Goal: Task Accomplishment & Management: Use online tool/utility

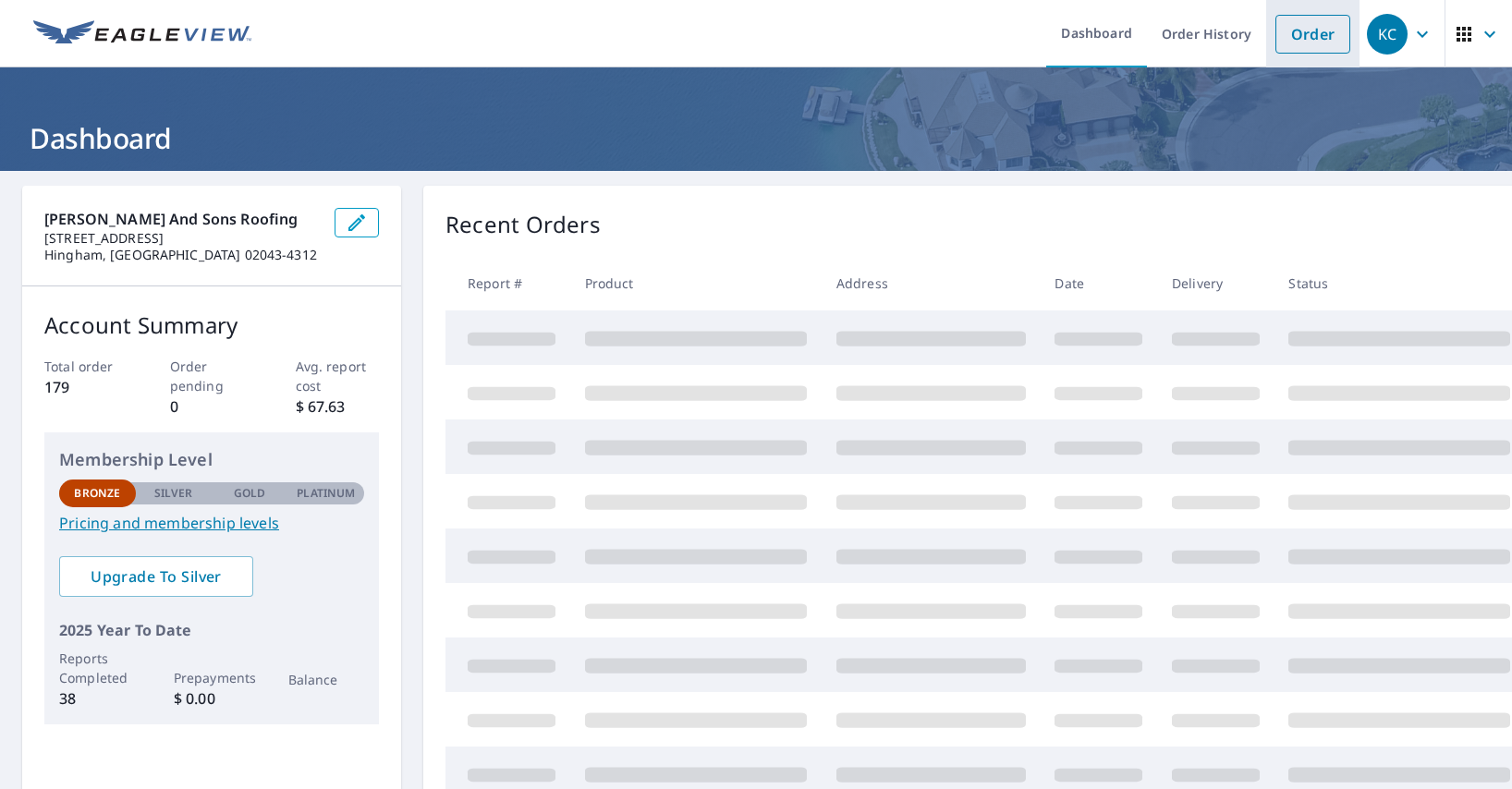
click at [1284, 35] on link "Order" at bounding box center [1312, 34] width 75 height 39
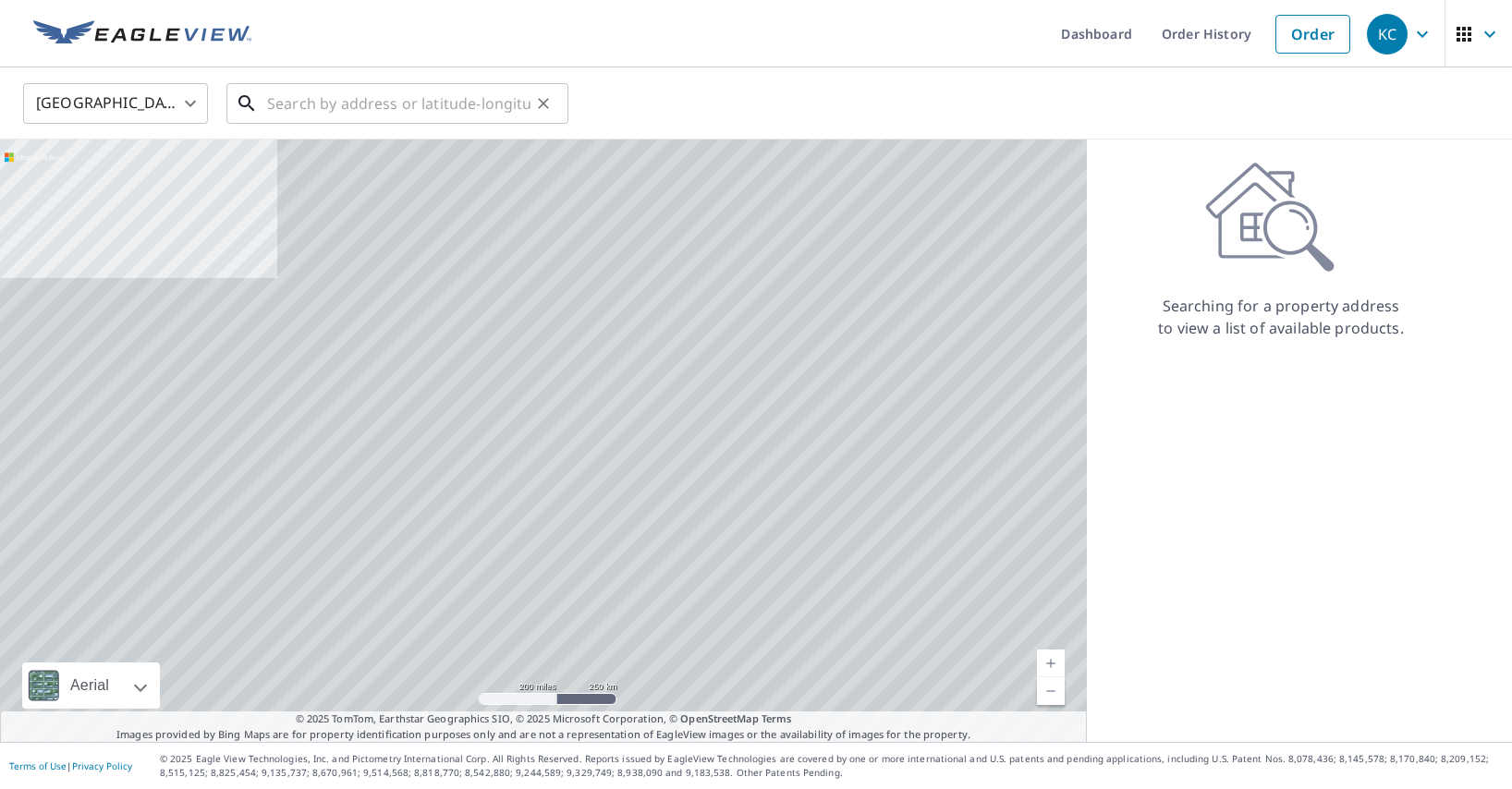
click at [330, 97] on input "text" at bounding box center [399, 104] width 263 height 52
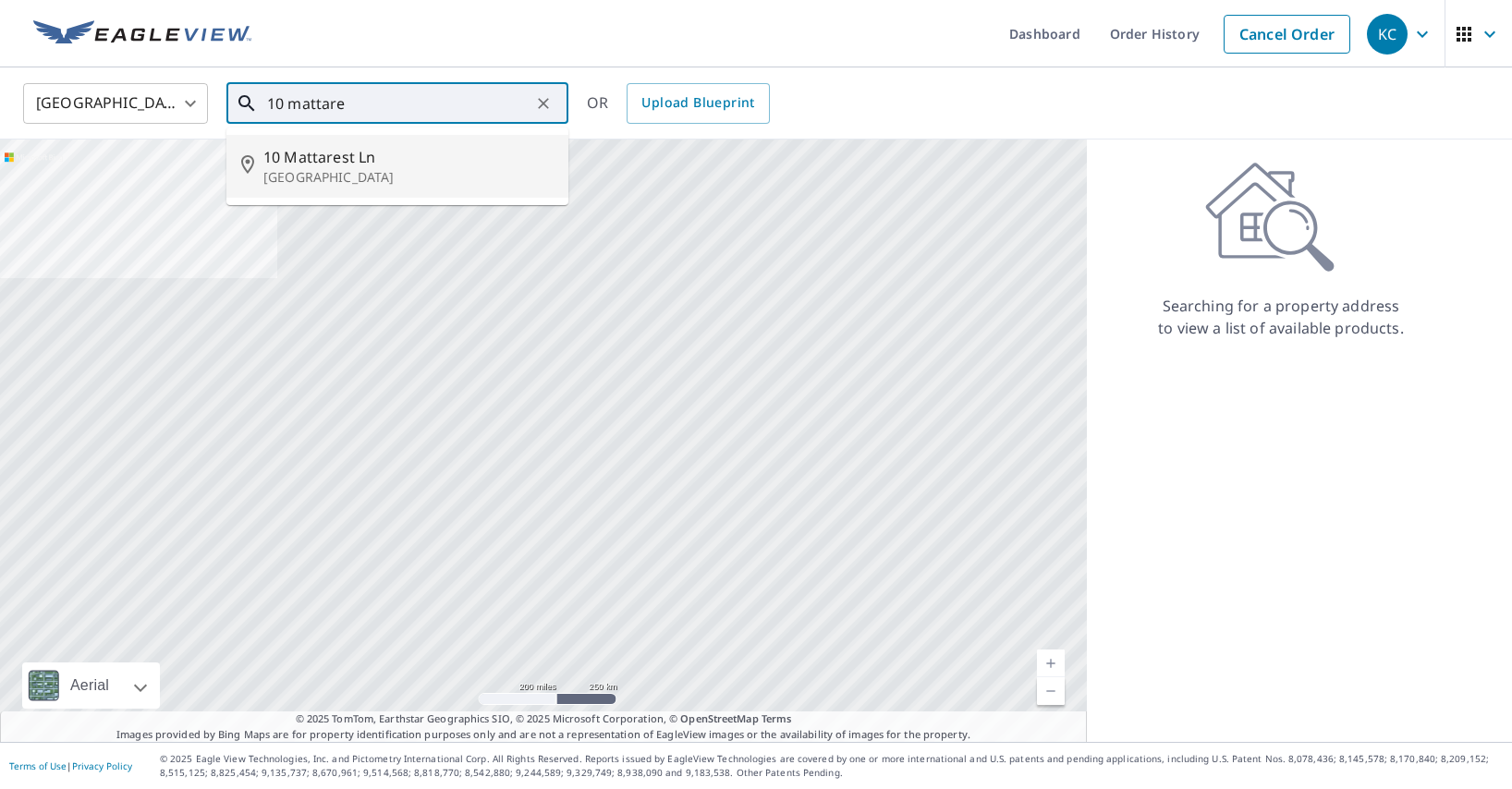
click at [335, 174] on p "[GEOGRAPHIC_DATA]" at bounding box center [408, 177] width 290 height 19
type input "10 Mattarest Ln South Dartmouth, MA 02748"
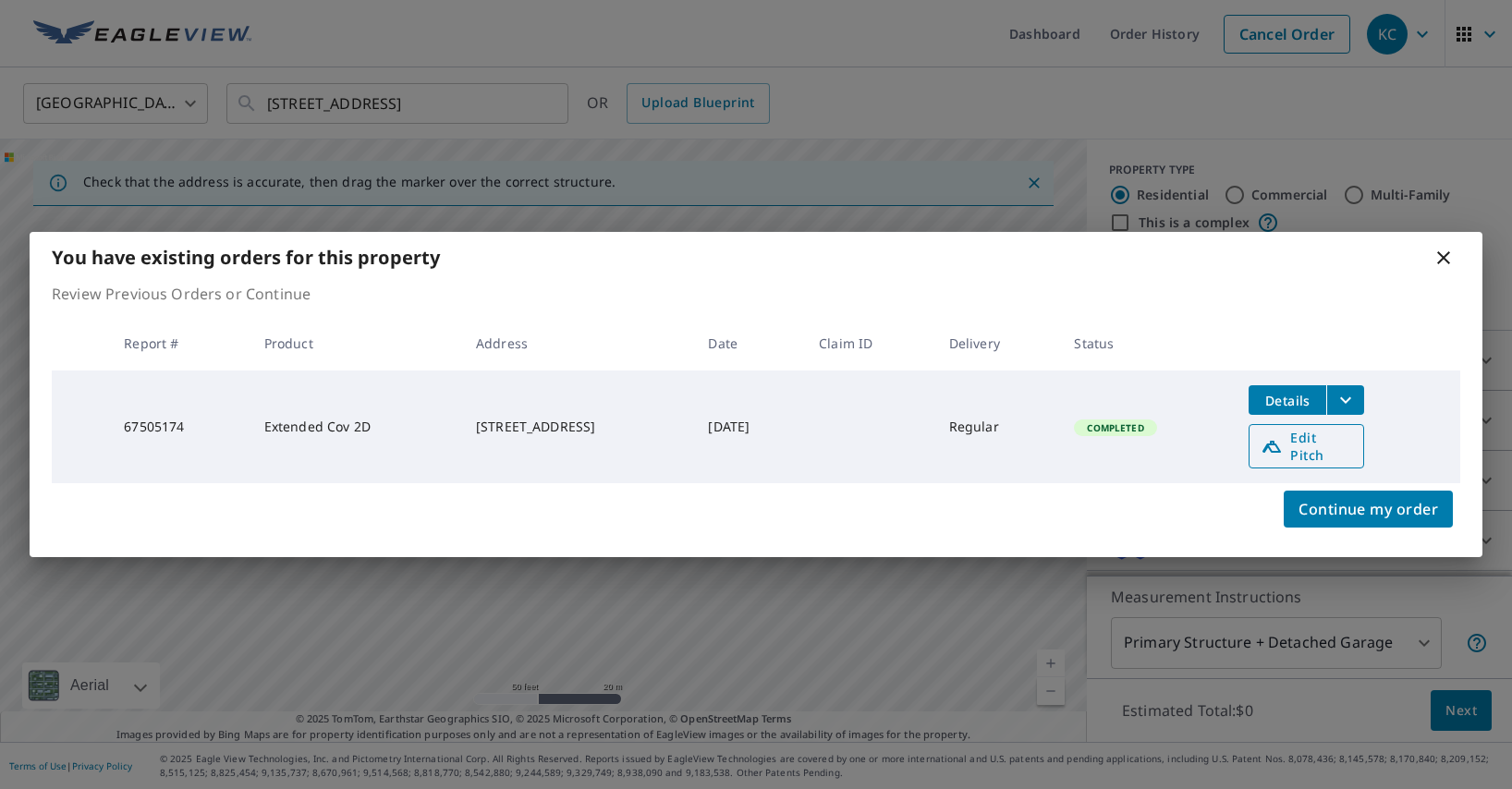
click at [1314, 442] on span "Edit Pitch" at bounding box center [1306, 446] width 92 height 35
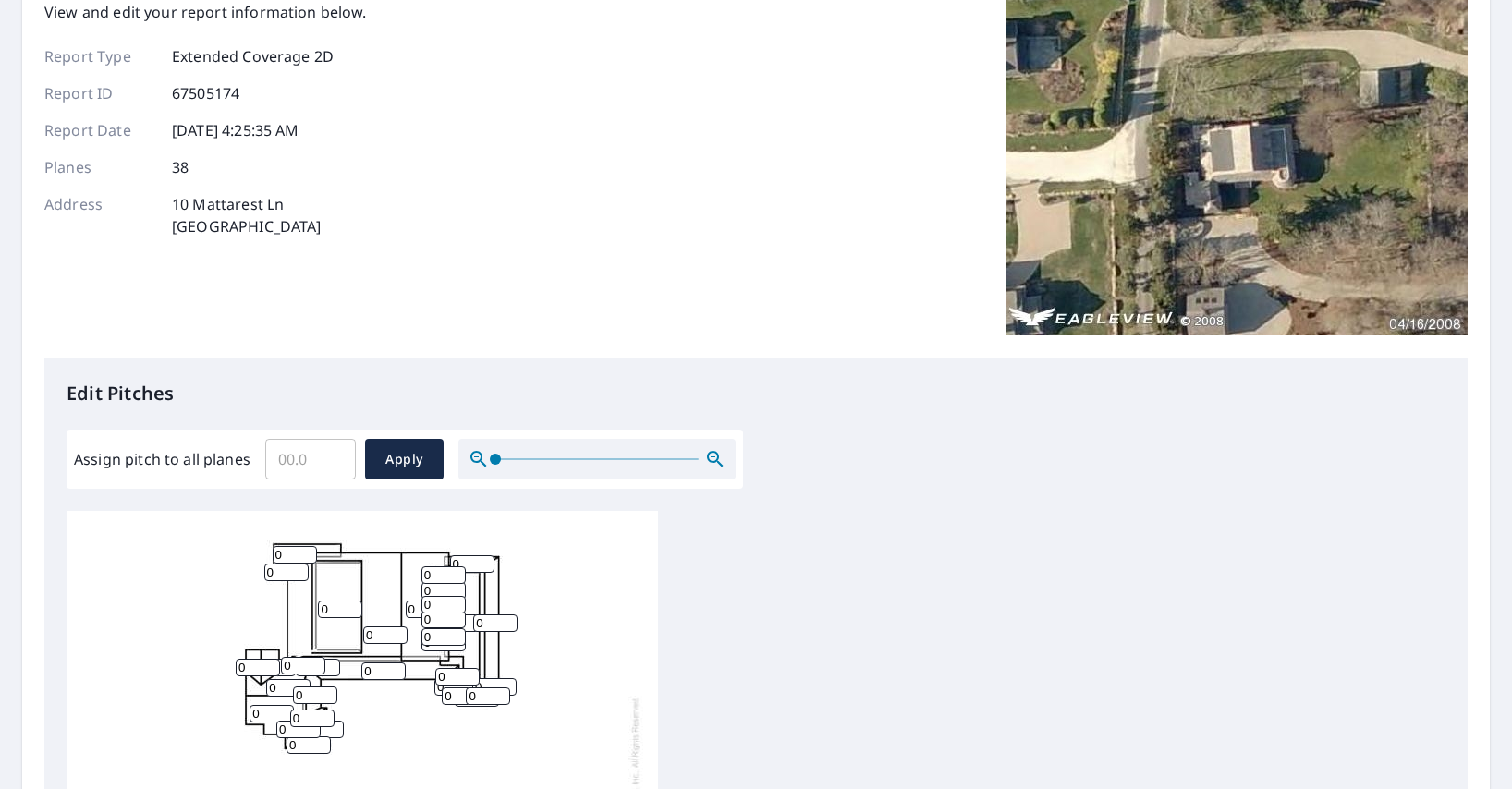
scroll to position [210, 0]
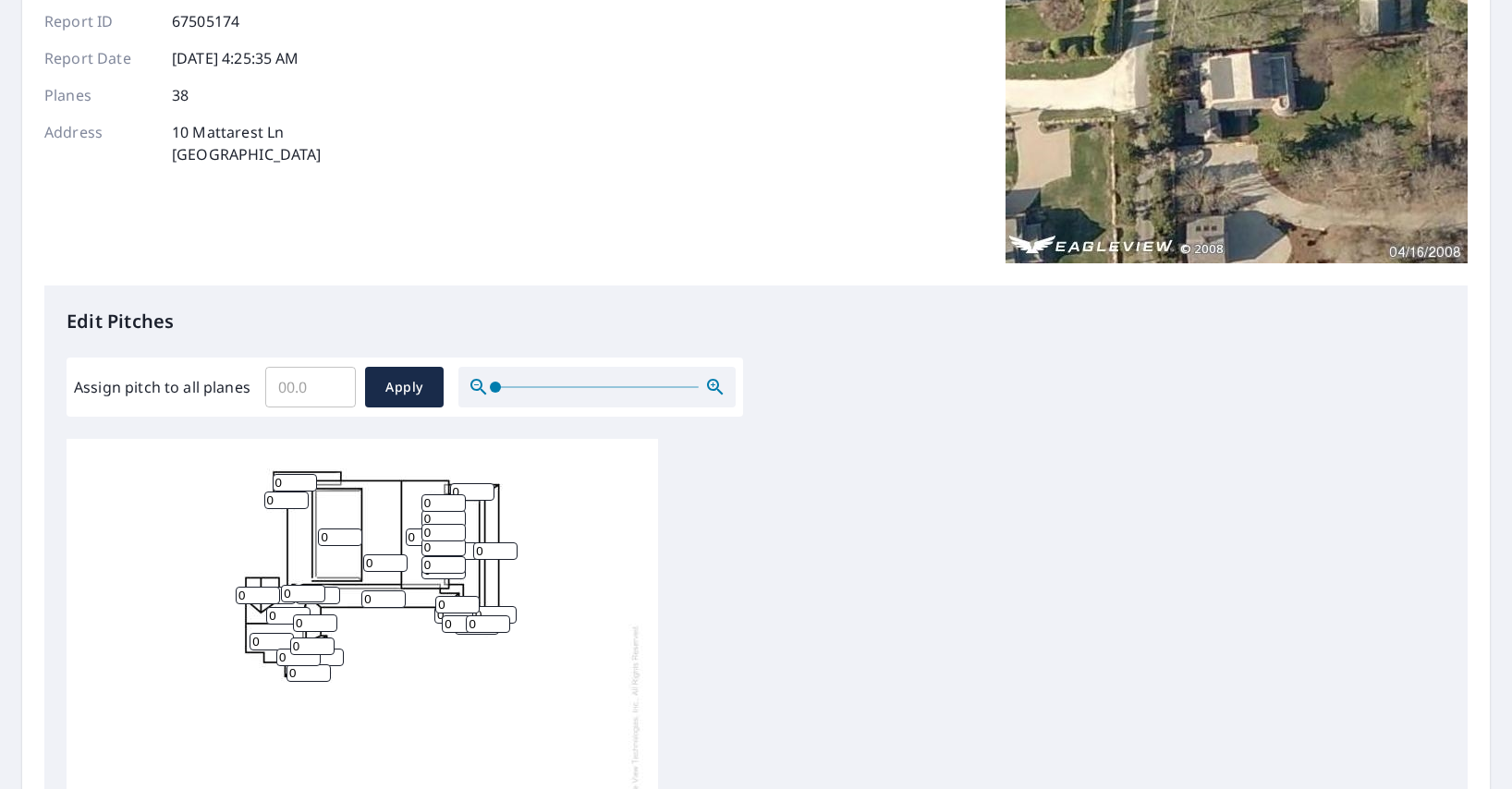
click at [297, 381] on input "Assign pitch to all planes" at bounding box center [310, 387] width 91 height 52
type input "10"
click at [418, 379] on span "Apply" at bounding box center [403, 387] width 49 height 23
type input "10"
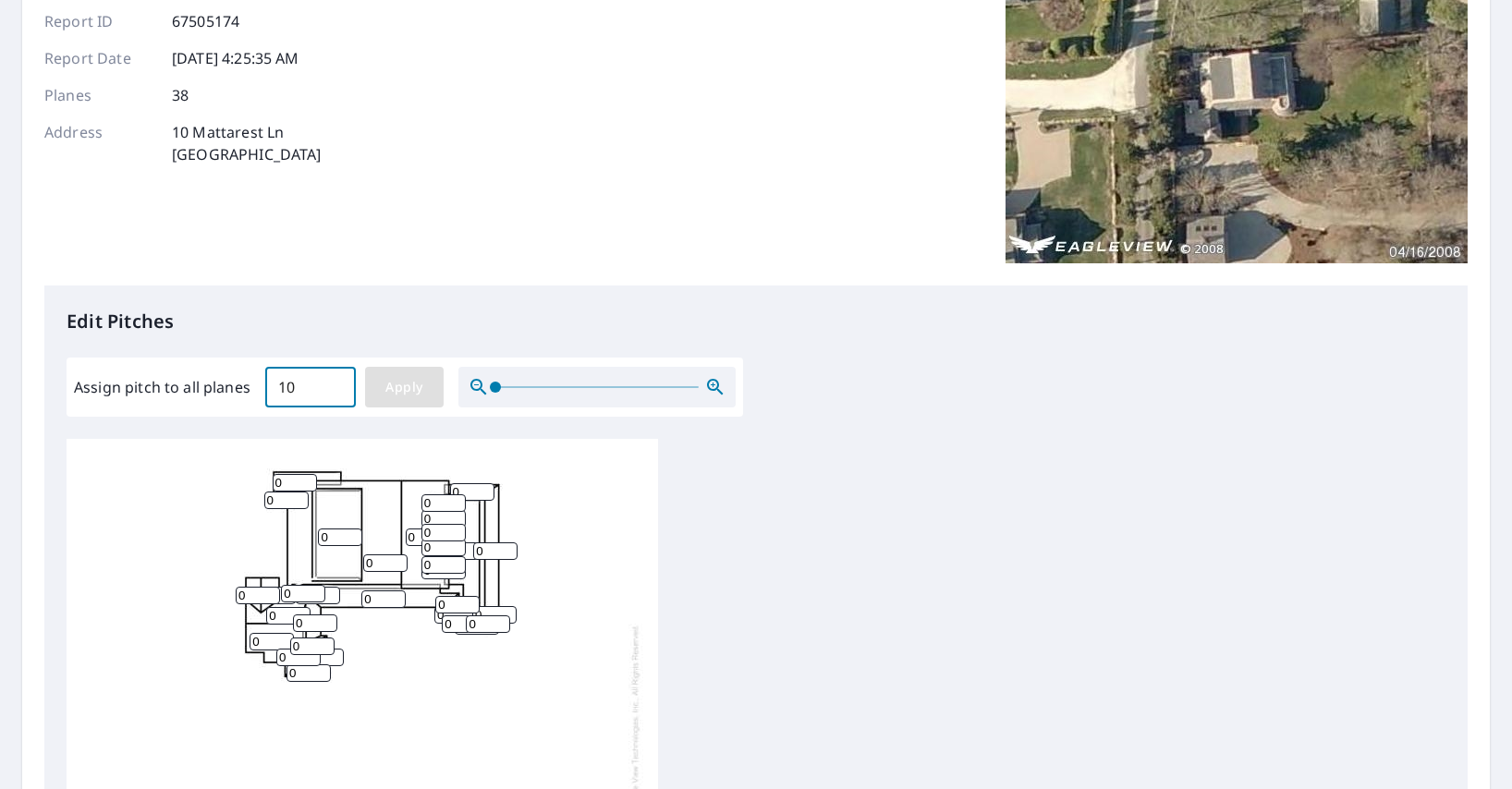
type input "10"
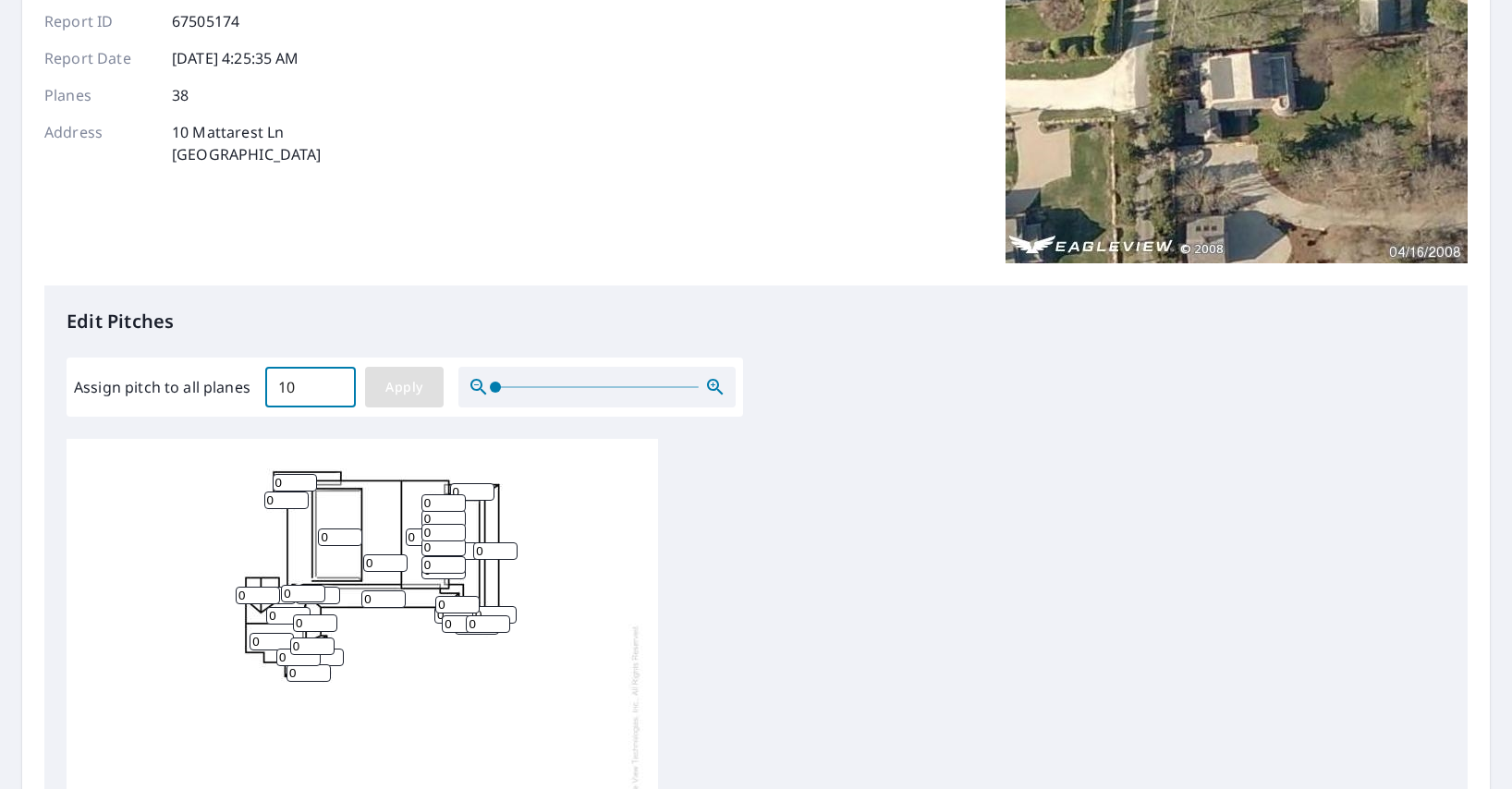
type input "10"
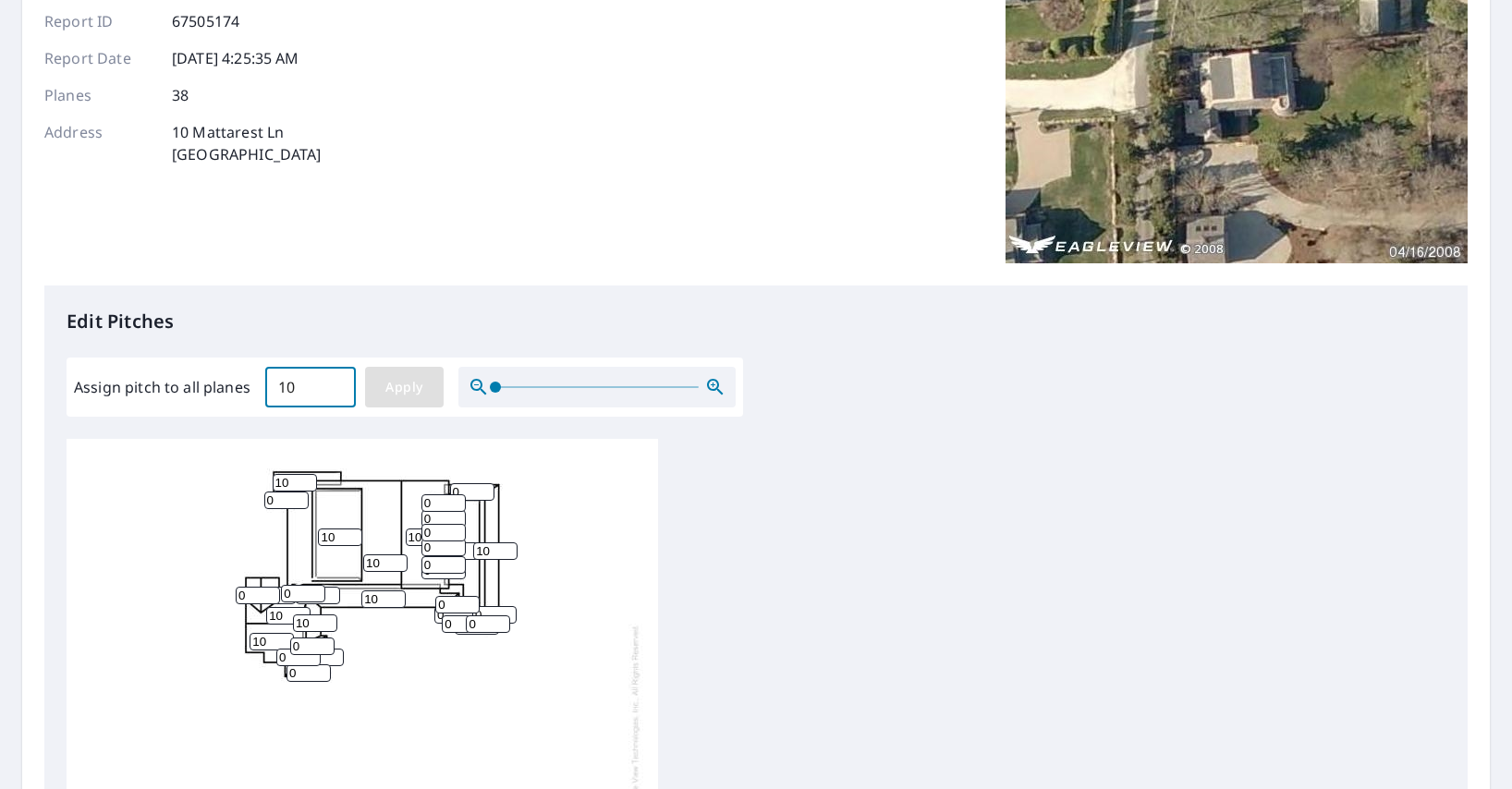
type input "10"
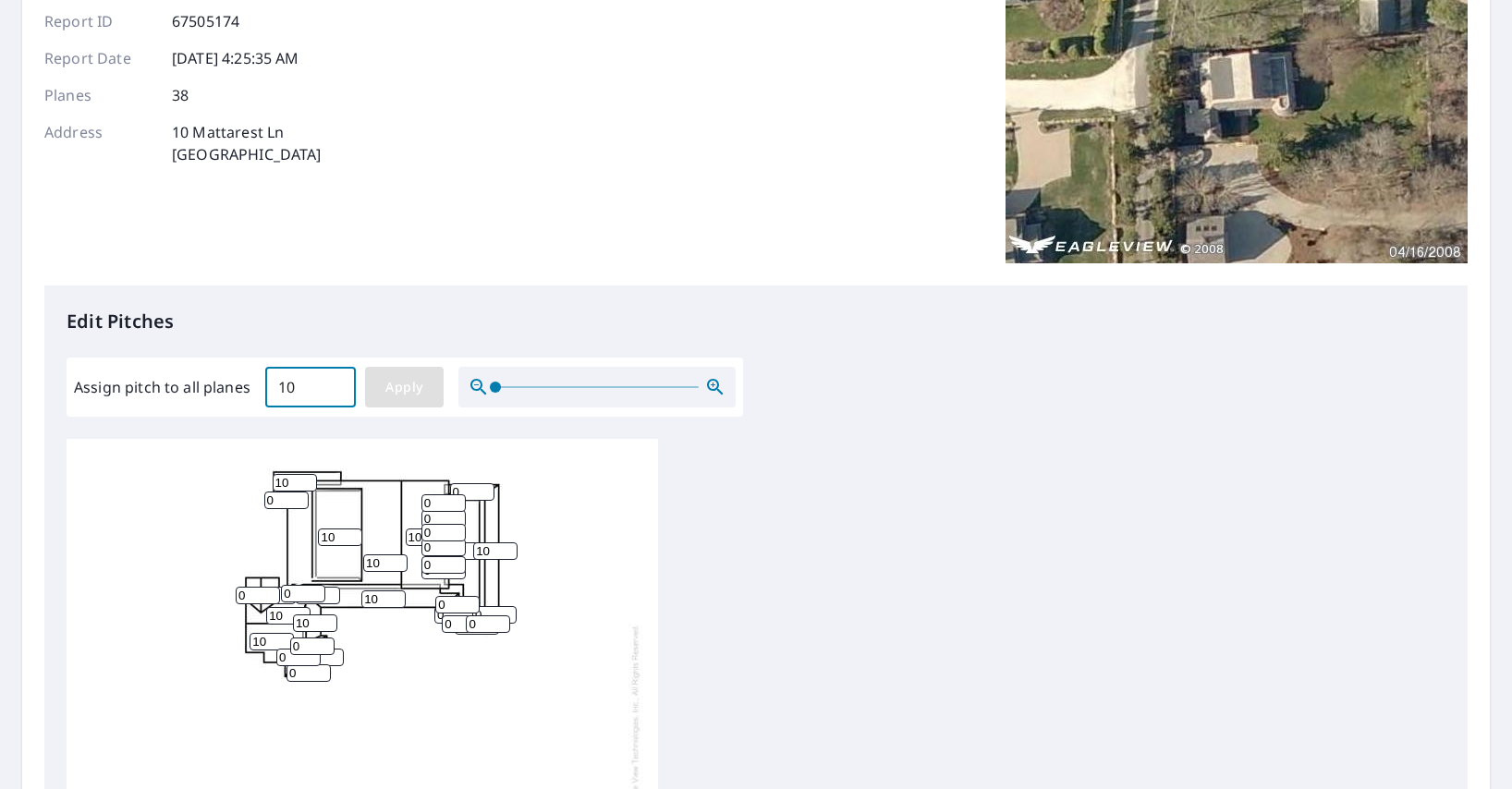
type input "10"
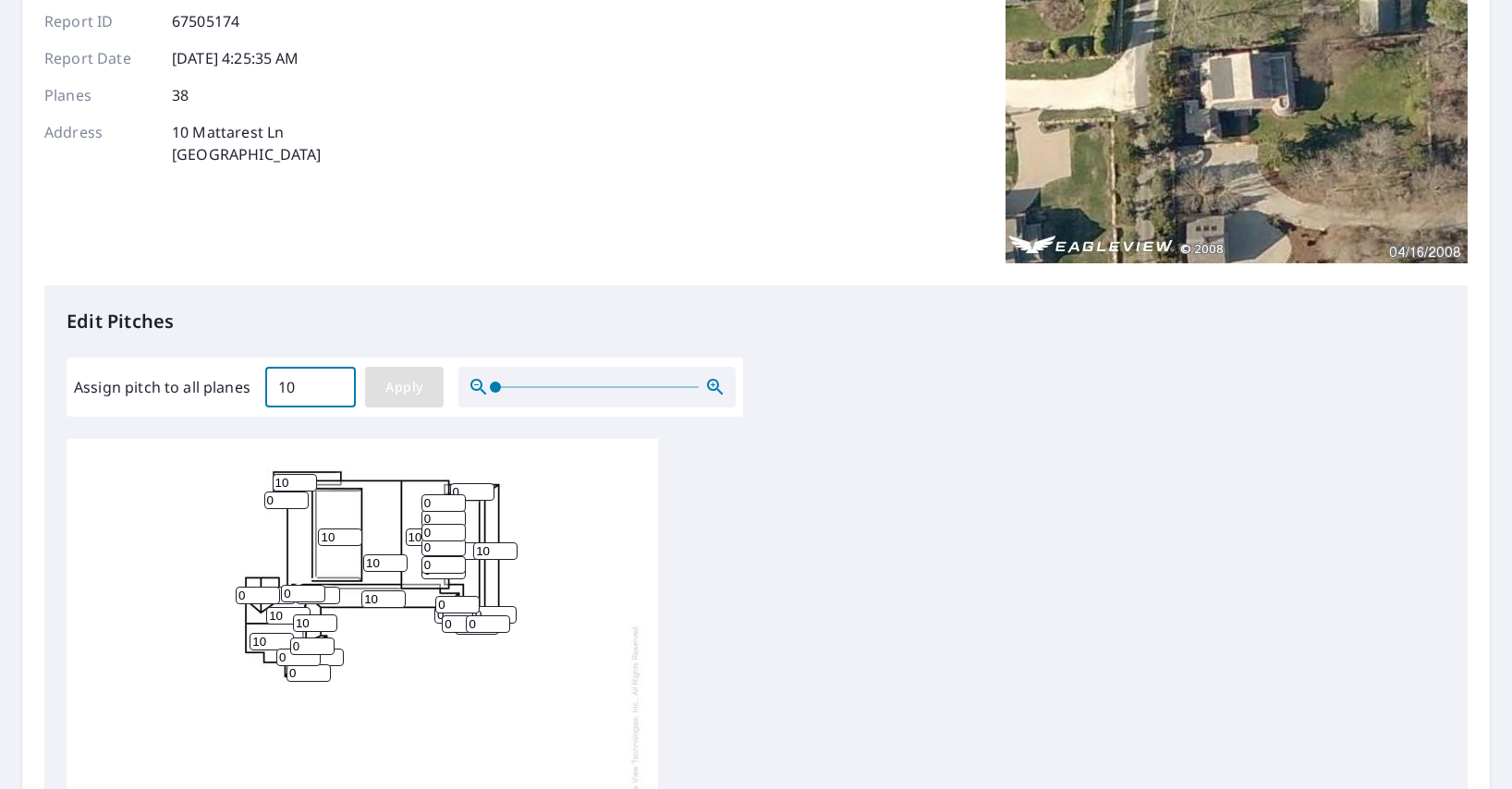
type input "10"
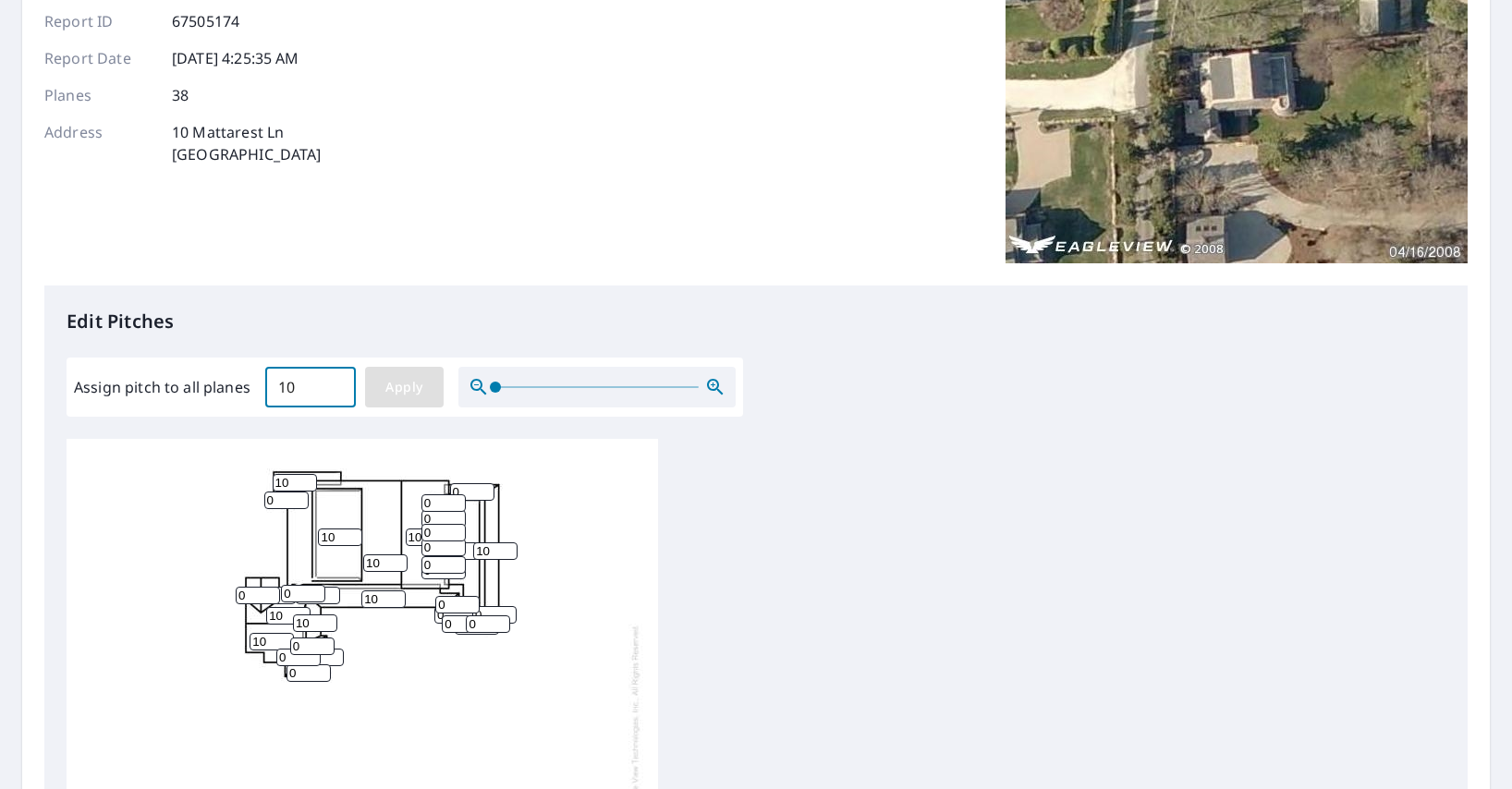
type input "10"
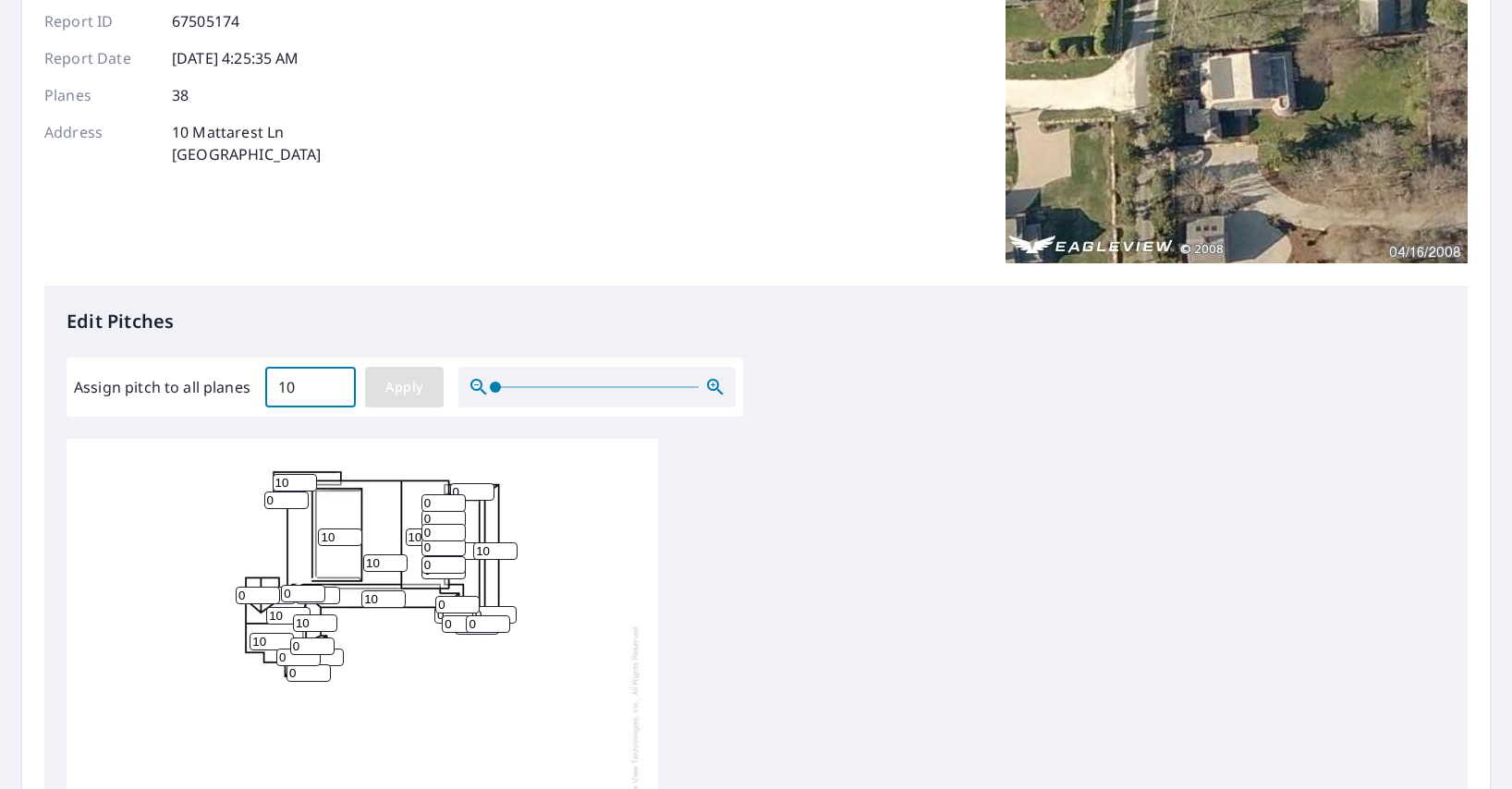
type input "10"
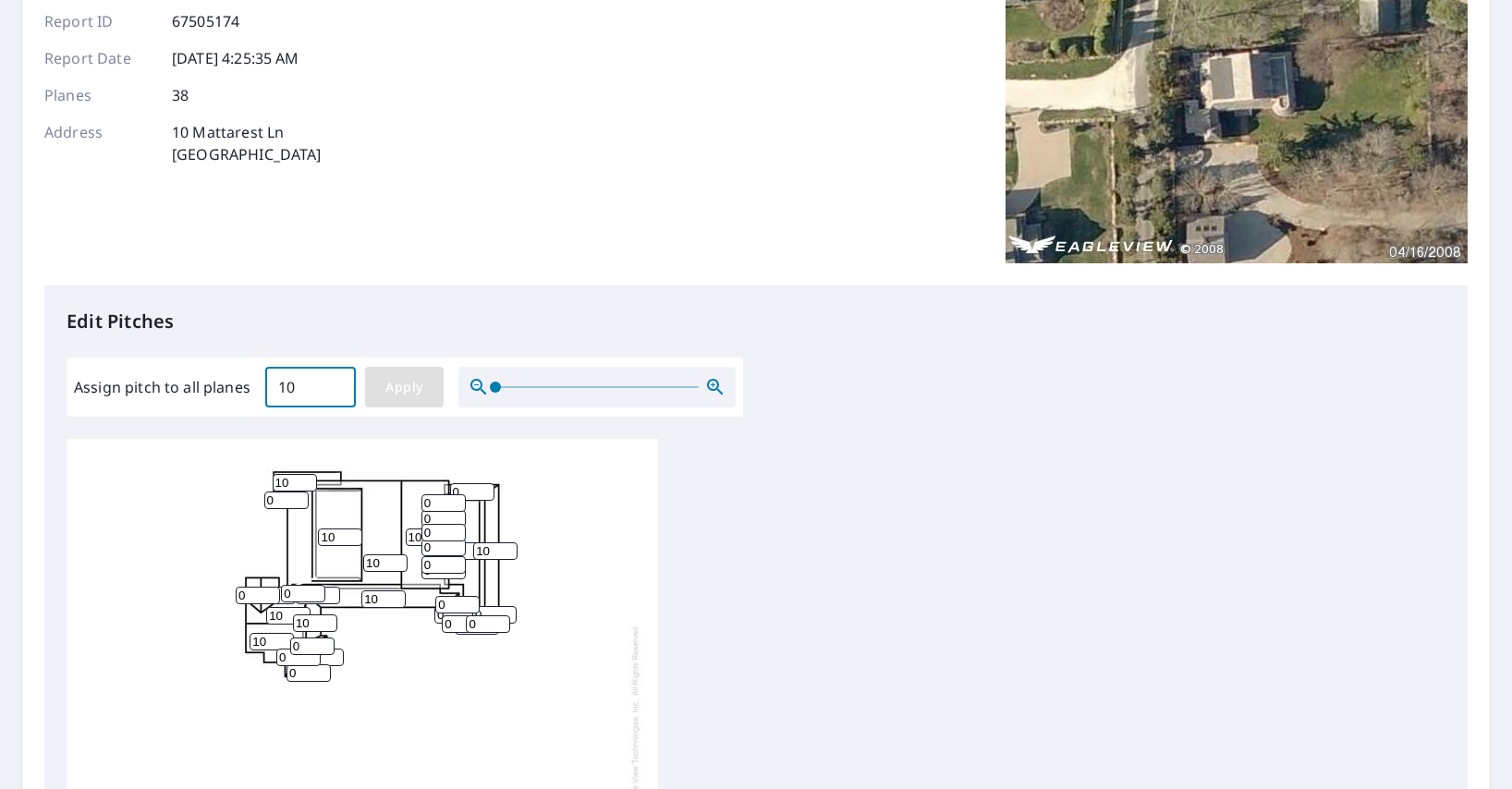
type input "10"
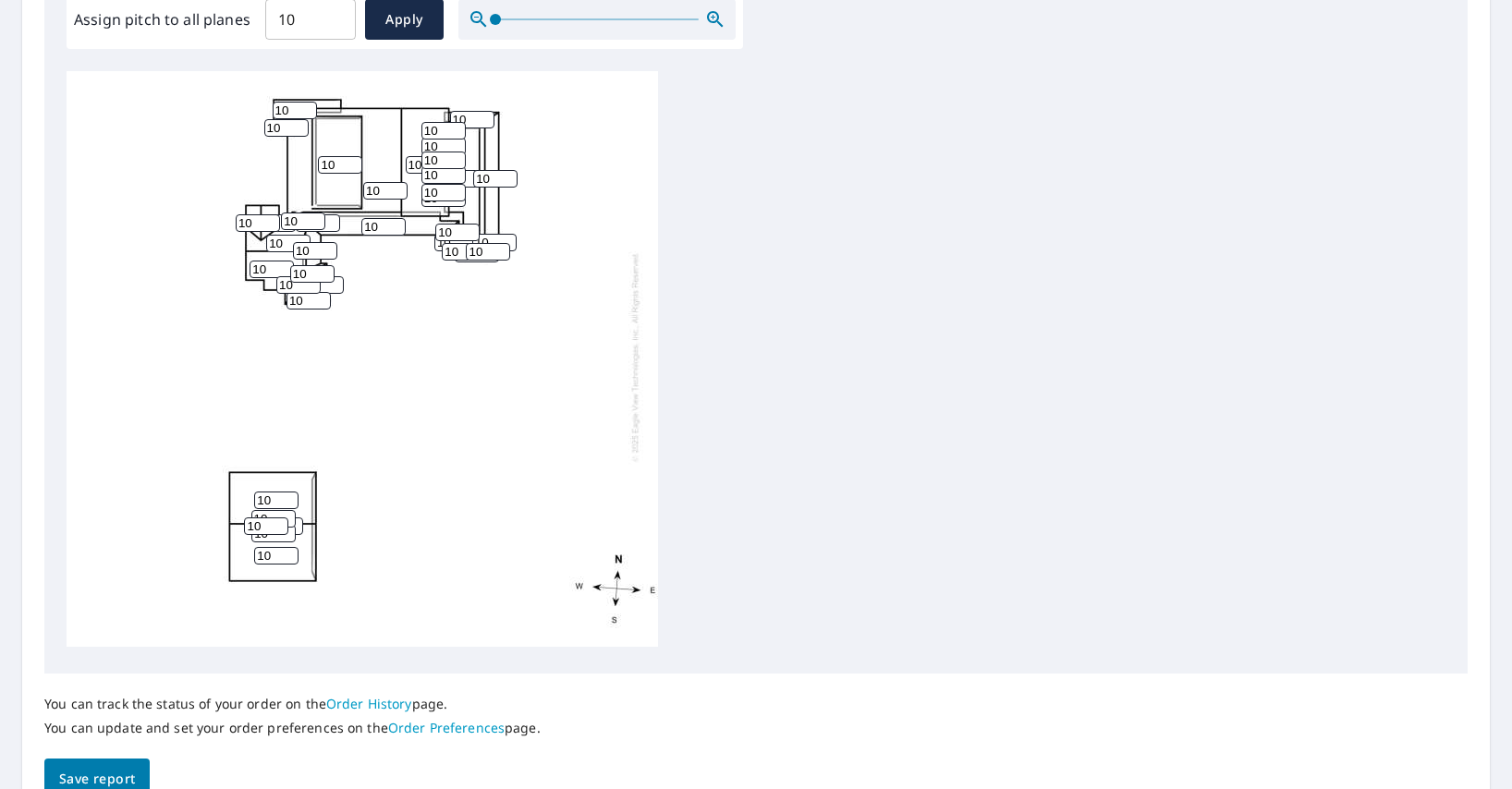
scroll to position [673, 0]
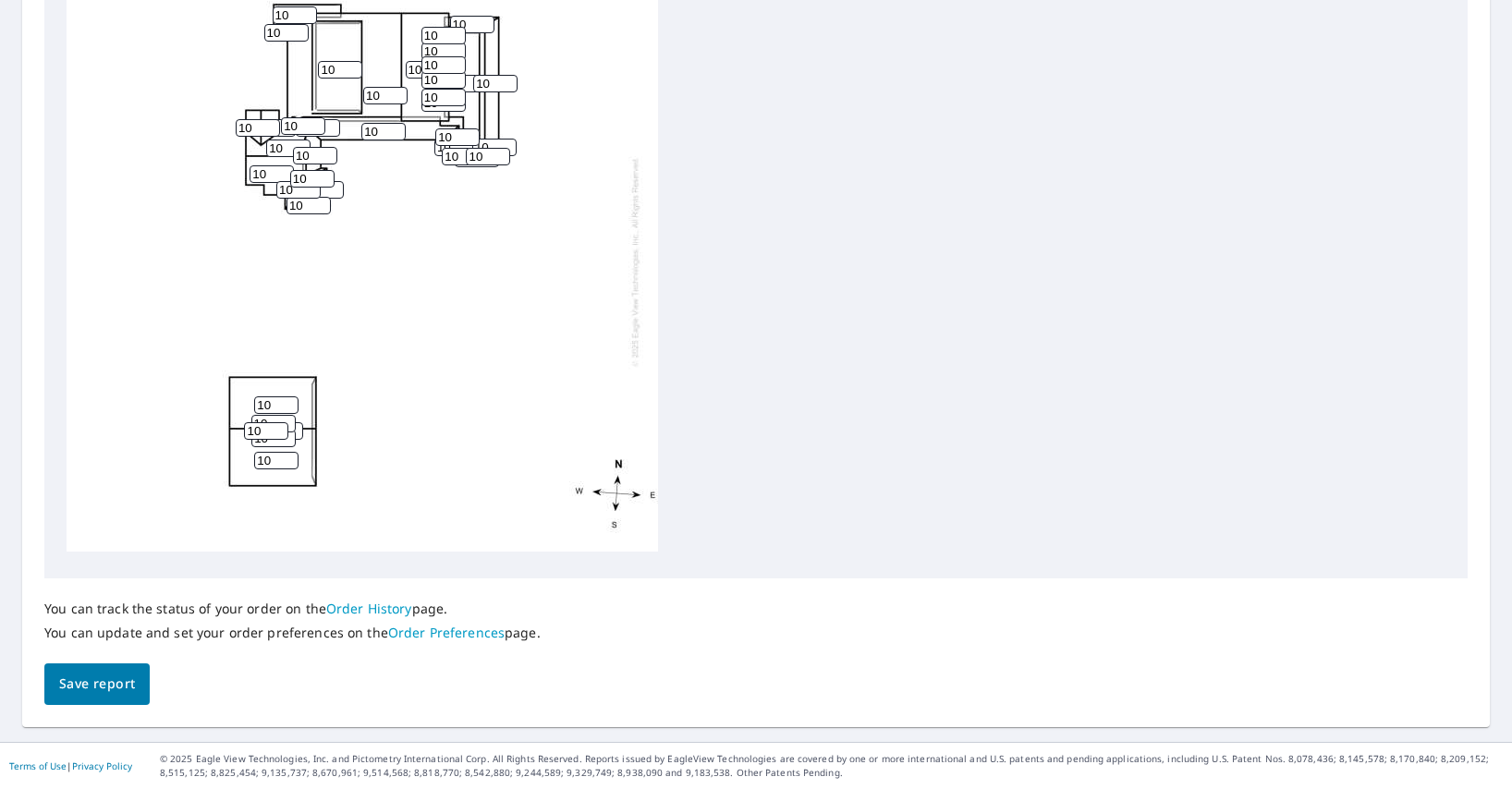
click at [118, 685] on span "Save report" at bounding box center [97, 683] width 76 height 23
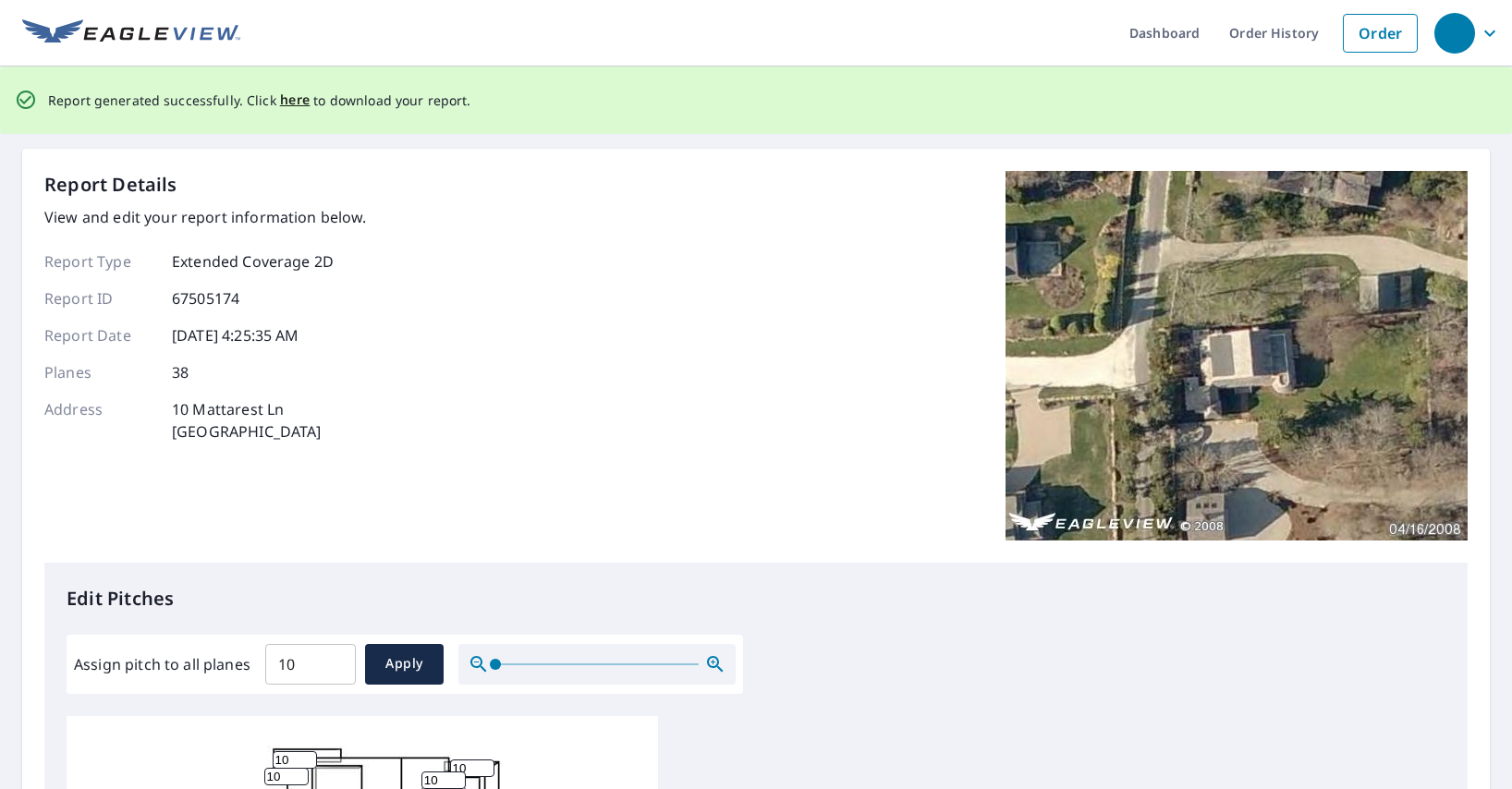
scroll to position [0, 0]
click at [282, 102] on span "here" at bounding box center [295, 101] width 31 height 23
